Goal: Information Seeking & Learning: Learn about a topic

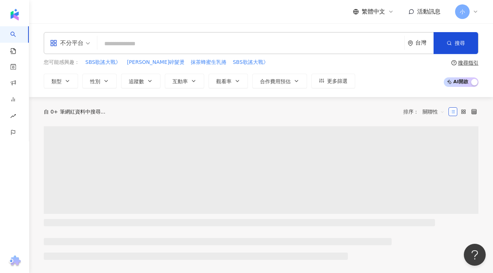
click at [124, 48] on input "search" at bounding box center [250, 44] width 301 height 14
type input "**********"
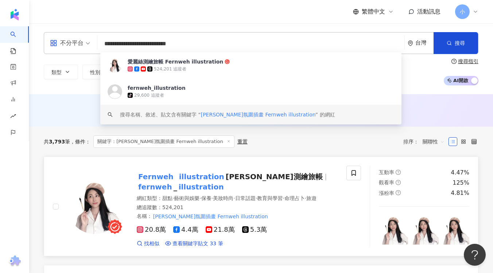
click at [226, 180] on span "愛麗絲測繪旅帳" at bounding box center [274, 176] width 97 height 9
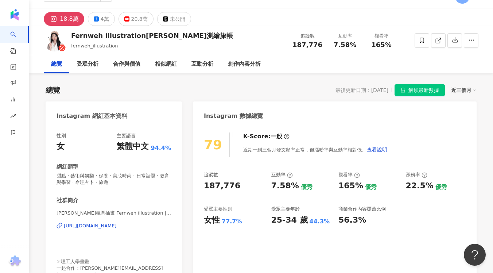
scroll to position [28, 0]
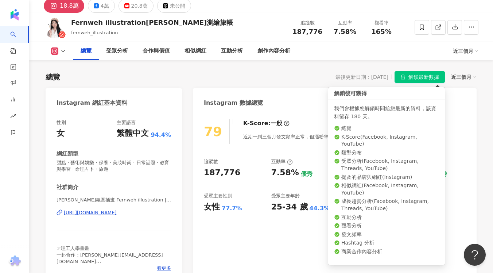
click at [421, 80] on span "解鎖最新數據" at bounding box center [423, 77] width 31 height 12
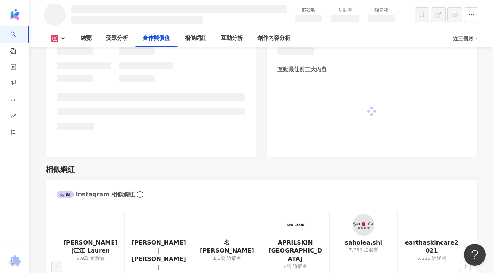
scroll to position [1025, 0]
